Goal: Task Accomplishment & Management: Manage account settings

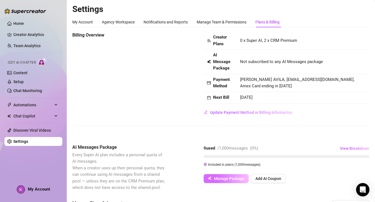
click at [237, 178] on span "Manage Package" at bounding box center [229, 178] width 31 height 4
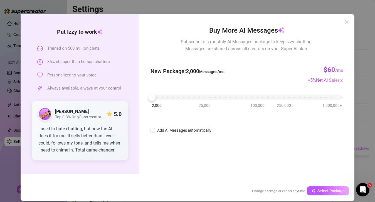
scroll to position [19, 0]
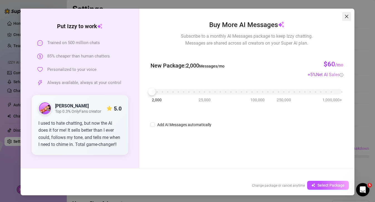
click at [346, 17] on icon "close" at bounding box center [347, 16] width 4 height 4
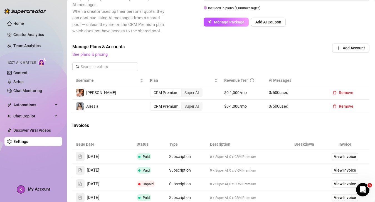
scroll to position [157, 0]
click at [357, 91] on button "Remove" at bounding box center [344, 91] width 30 height 9
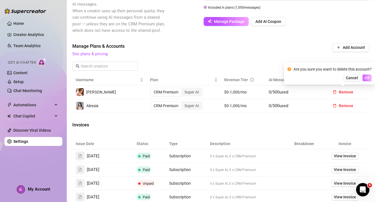
click at [367, 79] on span "OK" at bounding box center [367, 77] width 5 height 4
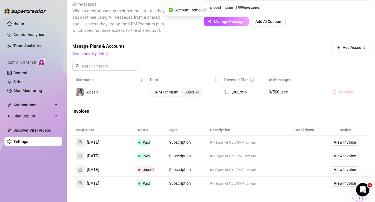
click at [345, 90] on span "Remove" at bounding box center [346, 92] width 14 height 4
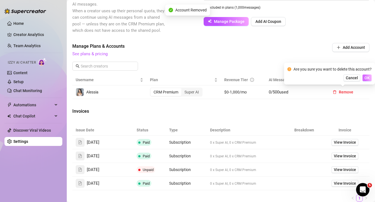
click at [367, 76] on span "OK" at bounding box center [367, 77] width 5 height 4
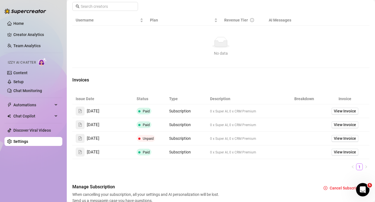
scroll to position [241, 0]
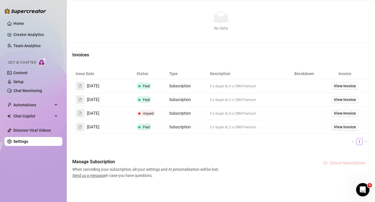
click at [345, 164] on span "Cancel Subscription" at bounding box center [347, 162] width 35 height 4
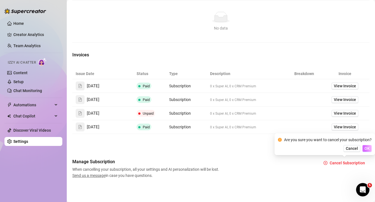
click at [365, 146] on span "OK" at bounding box center [367, 148] width 5 height 4
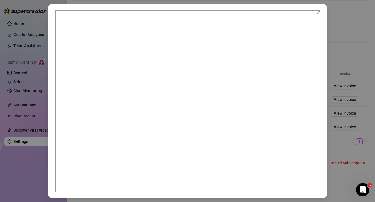
scroll to position [3, 0]
click at [317, 11] on icon "close" at bounding box center [319, 12] width 4 height 4
